Goal: Task Accomplishment & Management: Use online tool/utility

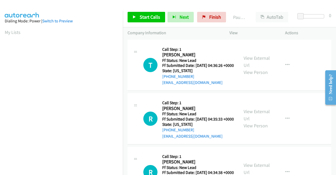
click at [311, 91] on div "T Callback Scheduled Call Step: 1 [PERSON_NAME] America/[GEOGRAPHIC_DATA] Ff St…" at bounding box center [230, 65] width 204 height 51
click at [252, 62] on link "View External Url" at bounding box center [257, 61] width 26 height 13
click at [260, 119] on link "View External Url" at bounding box center [257, 114] width 26 height 13
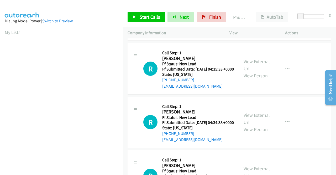
scroll to position [53, 0]
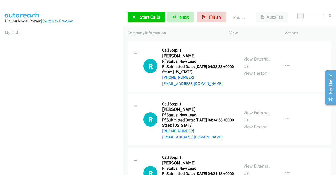
click at [261, 121] on div "View External Url View Person" at bounding box center [257, 119] width 27 height 21
click at [263, 122] on link "View External Url" at bounding box center [257, 115] width 26 height 13
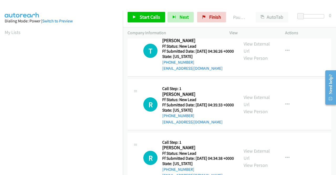
scroll to position [0, 0]
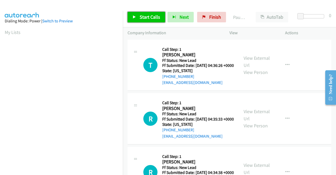
click at [154, 18] on span "Start Calls" at bounding box center [150, 17] width 21 height 6
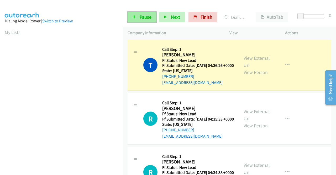
click at [135, 18] on icon at bounding box center [135, 18] width 4 height 4
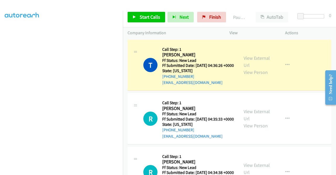
scroll to position [120, 0]
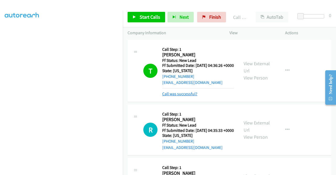
click at [182, 96] on link "Call was successful?" at bounding box center [179, 93] width 35 height 5
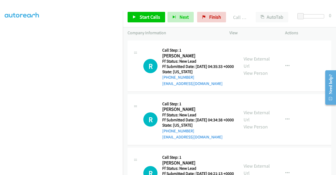
scroll to position [79, 0]
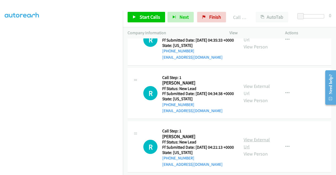
click at [260, 150] on link "View External Url" at bounding box center [257, 142] width 26 height 13
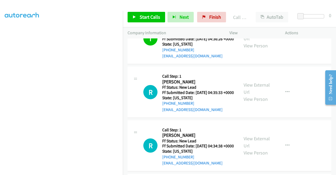
scroll to position [26, 0]
click at [148, 20] on span "Start Calls" at bounding box center [150, 17] width 21 height 6
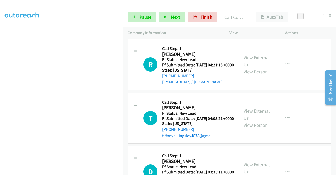
scroll to position [184, 0]
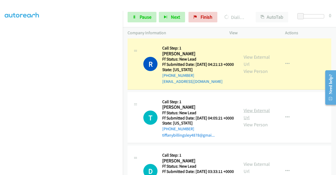
click at [255, 120] on link "View External Url" at bounding box center [257, 113] width 26 height 13
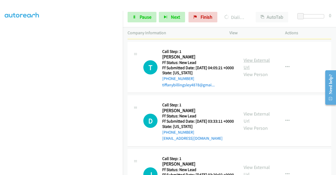
scroll to position [237, 0]
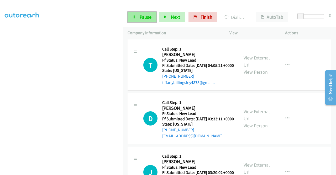
click at [152, 16] on link "Pause" at bounding box center [142, 17] width 29 height 11
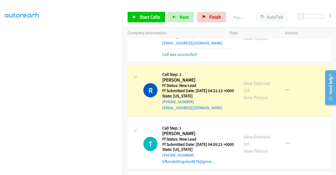
scroll to position [120, 0]
drag, startPoint x: 198, startPoint y: 122, endPoint x: 168, endPoint y: 122, distance: 30.0
click at [168, 105] on div "+1 859-699-0867" at bounding box center [198, 102] width 72 height 6
click at [204, 105] on div "+1 859-699-0867" at bounding box center [198, 102] width 72 height 6
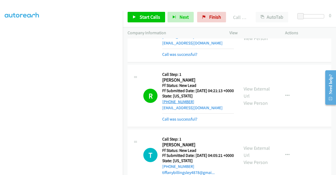
drag, startPoint x: 170, startPoint y: 123, endPoint x: 167, endPoint y: 123, distance: 2.7
click at [167, 105] on div "+1 859-699-0867" at bounding box center [198, 102] width 72 height 6
copy link "859-699-0867"
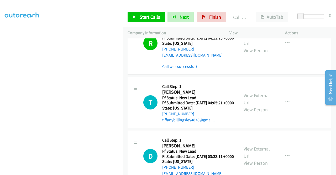
scroll to position [289, 0]
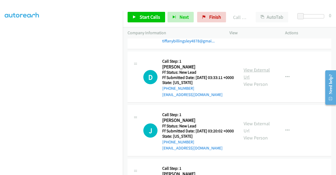
click at [257, 80] on link "View External Url" at bounding box center [257, 73] width 26 height 13
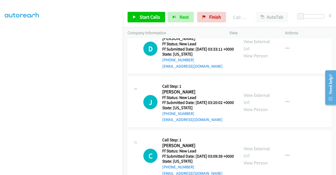
scroll to position [342, 0]
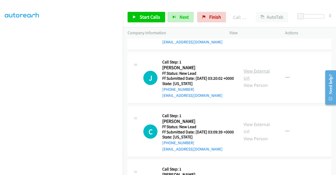
click at [261, 81] on link "View External Url" at bounding box center [257, 74] width 26 height 13
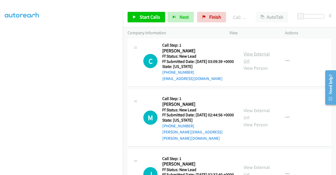
scroll to position [421, 0]
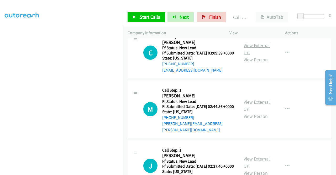
click at [259, 55] on link "View External Url" at bounding box center [257, 48] width 26 height 13
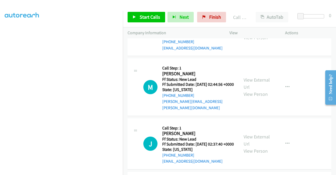
scroll to position [473, 0]
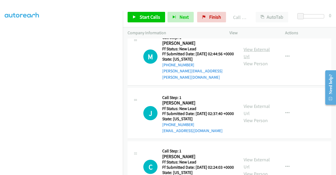
click at [256, 59] on link "View External Url" at bounding box center [257, 52] width 26 height 13
click at [148, 17] on span "Start Calls" at bounding box center [150, 17] width 21 height 6
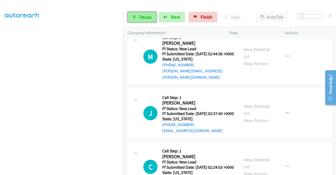
click at [150, 14] on span "Pause" at bounding box center [146, 17] width 12 height 6
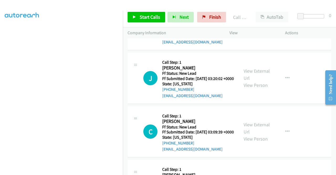
scroll to position [300, 0]
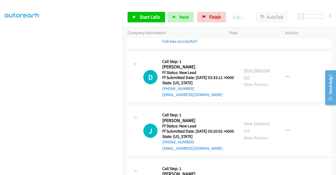
click at [256, 80] on link "View External Url" at bounding box center [257, 73] width 26 height 13
click at [260, 134] on link "View External Url" at bounding box center [257, 126] width 26 height 13
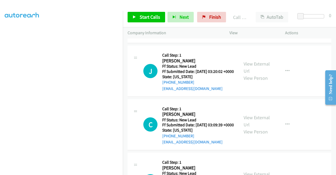
scroll to position [379, 0]
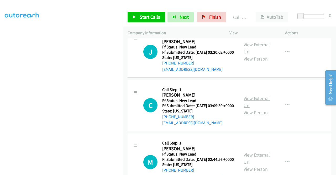
click at [260, 108] on link "View External Url" at bounding box center [257, 101] width 26 height 13
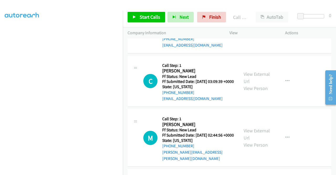
scroll to position [458, 0]
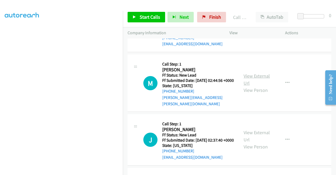
click at [258, 86] on link "View External Url" at bounding box center [257, 79] width 26 height 13
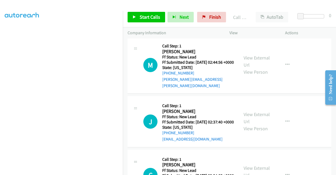
scroll to position [484, 0]
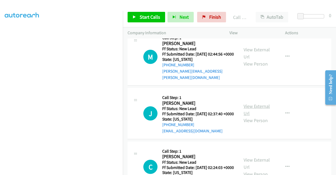
click at [261, 116] on link "View External Url" at bounding box center [257, 109] width 26 height 13
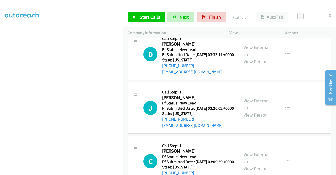
scroll to position [326, 0]
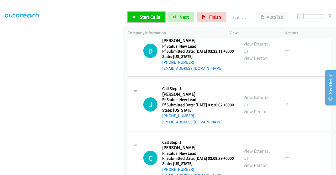
click at [146, 21] on link "Start Calls" at bounding box center [147, 17] width 38 height 11
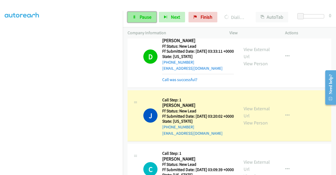
click at [144, 19] on span "Pause" at bounding box center [146, 17] width 12 height 6
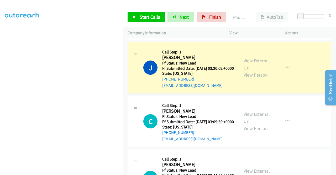
scroll to position [379, 0]
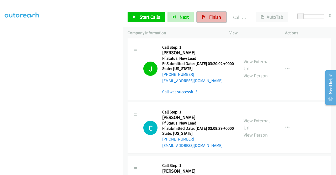
click at [212, 16] on span "Finish" at bounding box center [215, 17] width 12 height 6
